Goal: Task Accomplishment & Management: Manage account settings

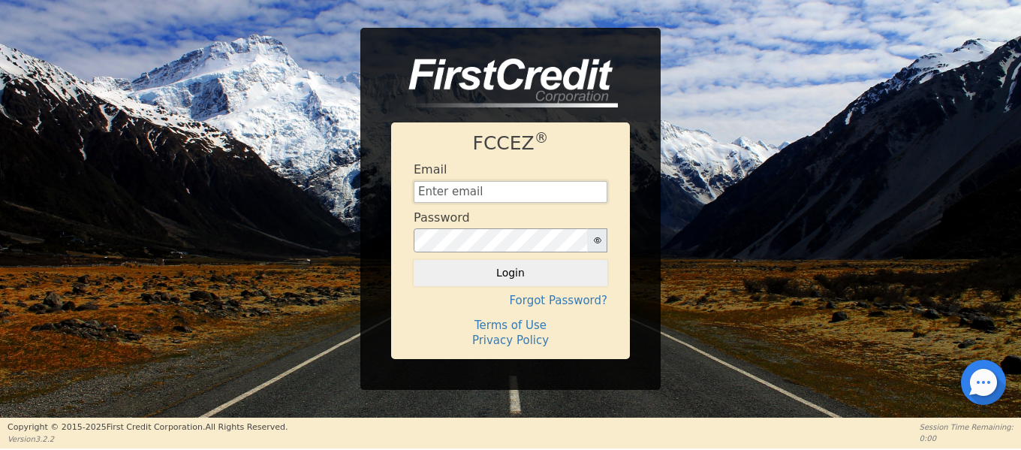
type input "[EMAIL_ADDRESS][DOMAIN_NAME]"
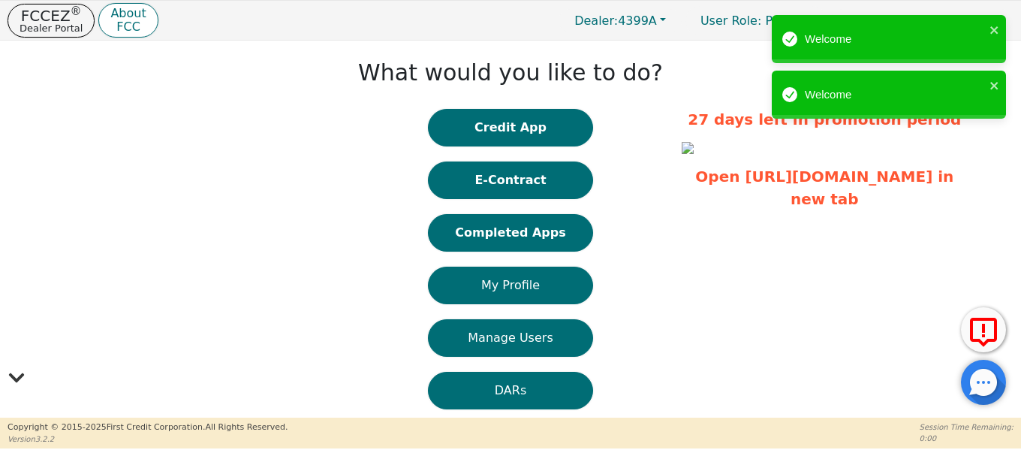
click at [547, 239] on button "Completed Apps" at bounding box center [510, 233] width 165 height 38
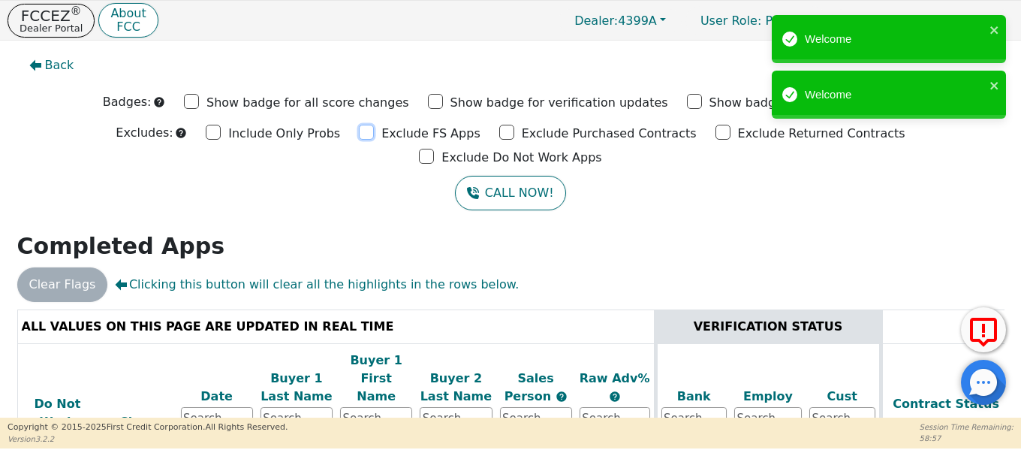
click at [359, 134] on input "Exclude FS Apps" at bounding box center [366, 132] width 15 height 15
checkbox input "true"
drag, startPoint x: 413, startPoint y: 133, endPoint x: 502, endPoint y: 137, distance: 89.4
click at [499, 133] on input "Exclude Purchased Contracts" at bounding box center [506, 132] width 15 height 15
checkbox input "true"
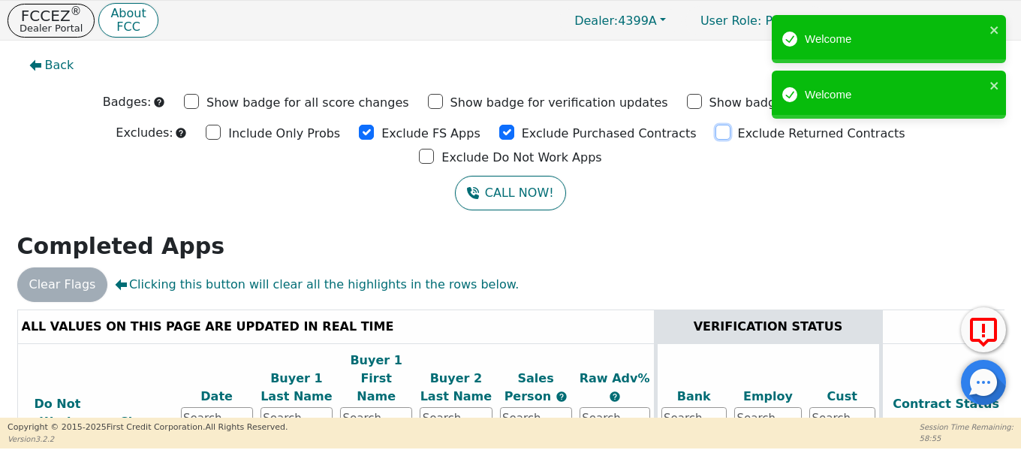
click at [716, 132] on input "Exclude Returned Contracts" at bounding box center [723, 132] width 15 height 15
checkbox input "true"
click at [434, 149] on input "Exclude Do Not Work Apps" at bounding box center [426, 156] width 15 height 15
checkbox input "true"
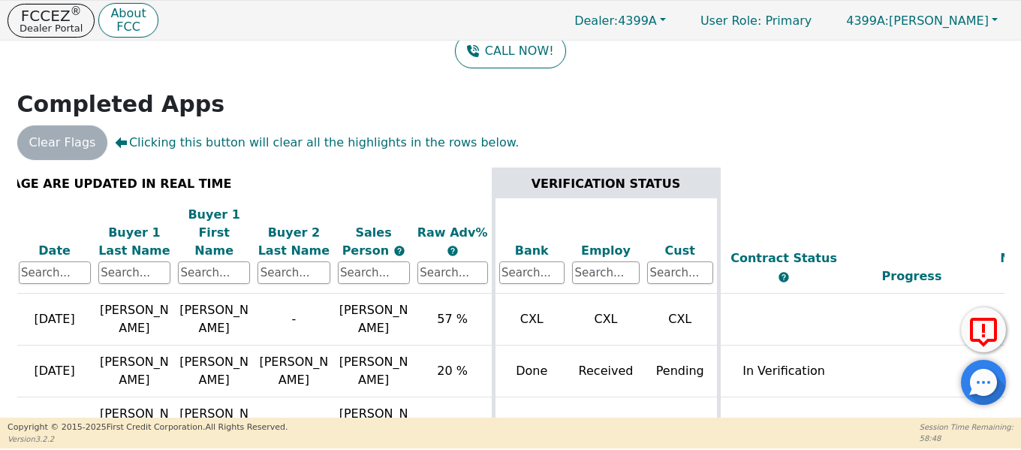
scroll to position [0, 162]
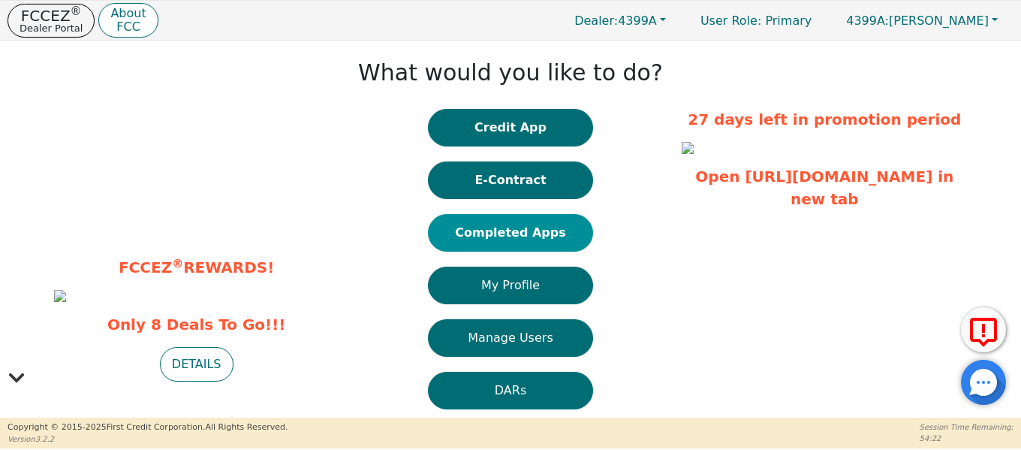
click at [518, 237] on button "Completed Apps" at bounding box center [510, 233] width 165 height 38
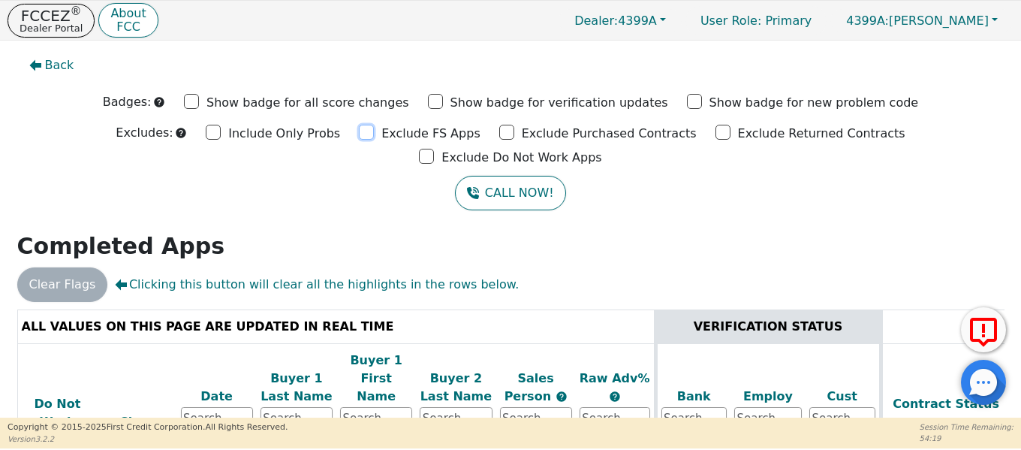
drag, startPoint x: 286, startPoint y: 137, endPoint x: 318, endPoint y: 137, distance: 32.3
click at [359, 137] on input "Exclude FS Apps" at bounding box center [366, 132] width 15 height 15
checkbox input "true"
click at [499, 137] on input "Exclude Purchased Contracts" at bounding box center [506, 132] width 15 height 15
checkbox input "true"
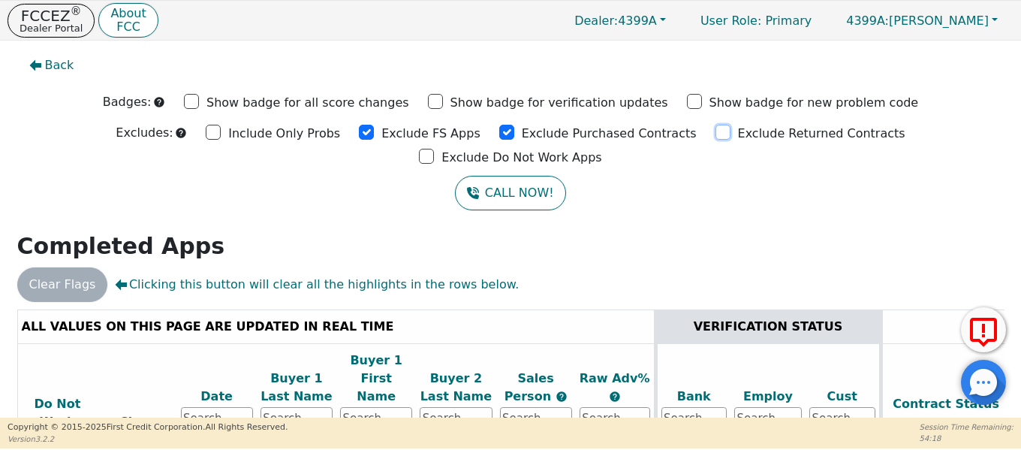
click at [716, 131] on input "Exclude Returned Contracts" at bounding box center [723, 132] width 15 height 15
checkbox input "true"
click at [434, 149] on input "Exclude Do Not Work Apps" at bounding box center [426, 156] width 15 height 15
checkbox input "true"
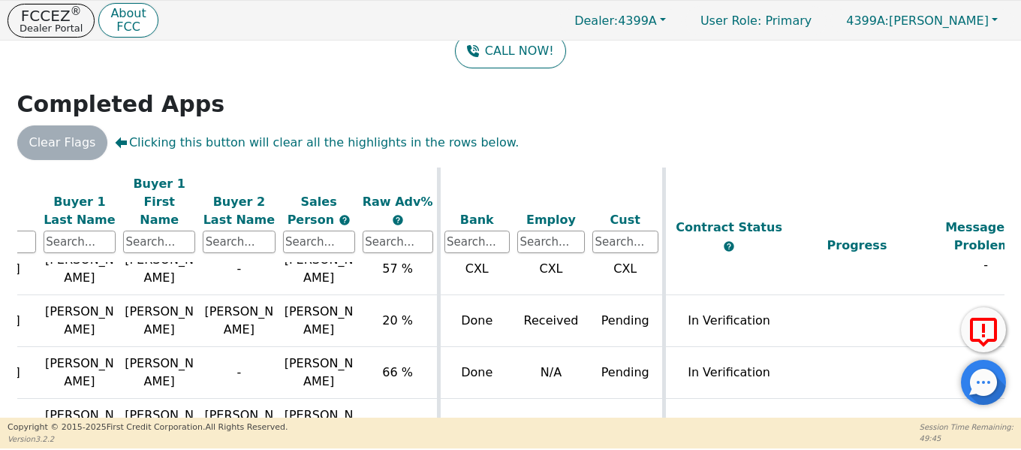
scroll to position [54, 204]
